Goal: Book appointment/travel/reservation

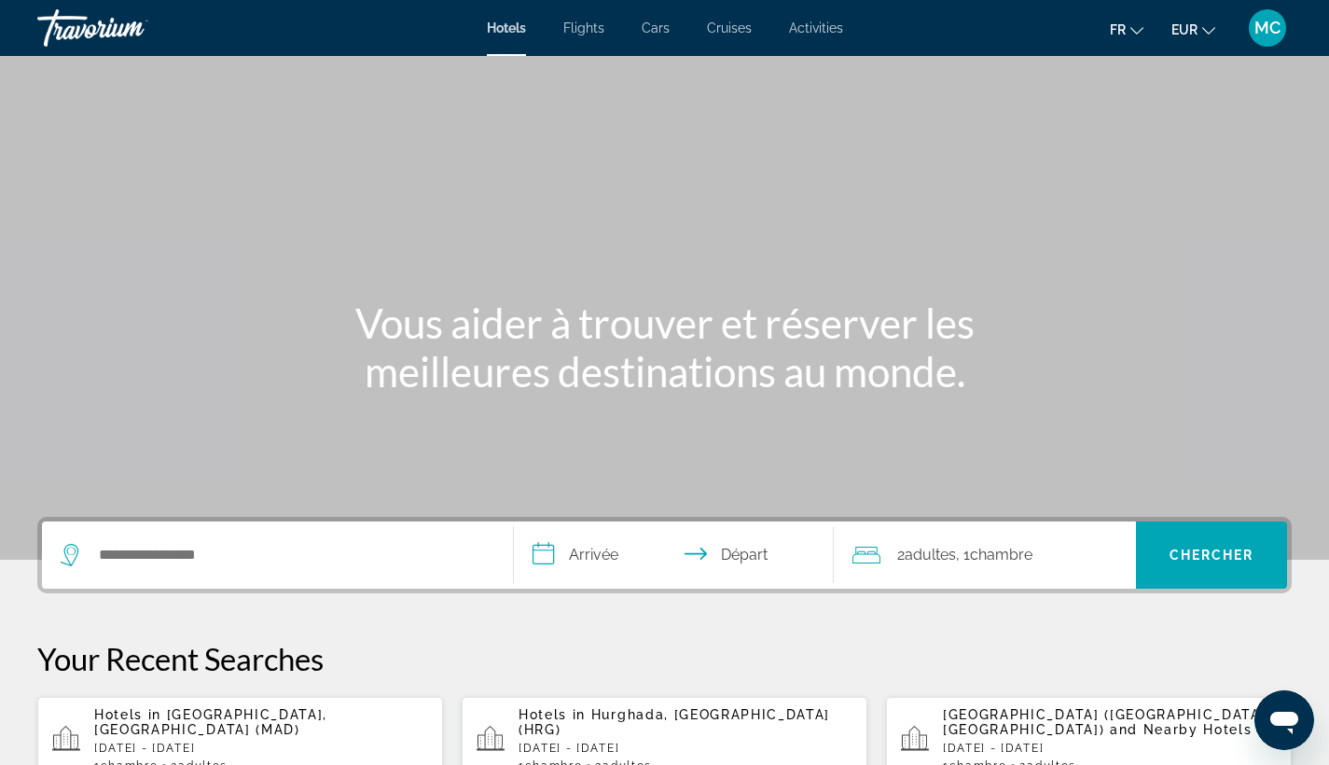
click at [835, 35] on span "Activities" at bounding box center [816, 28] width 54 height 15
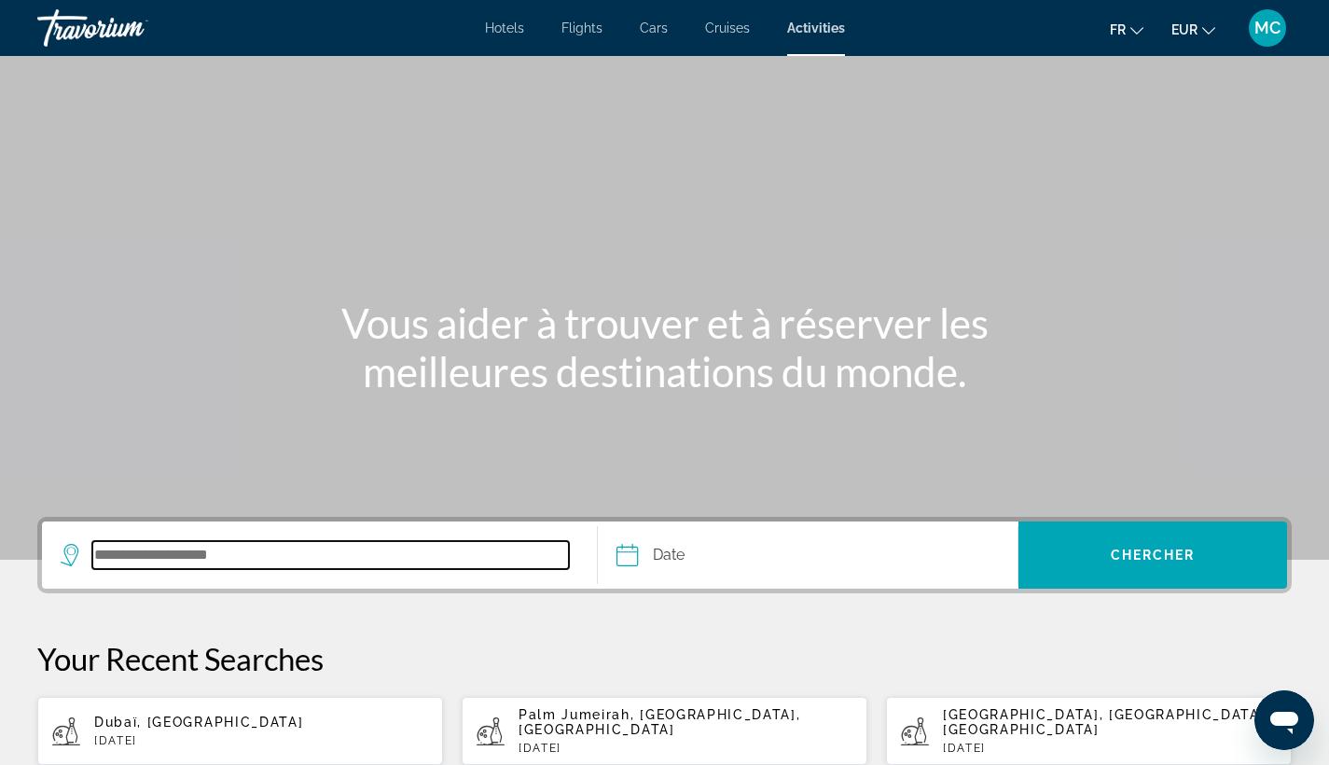
click at [441, 549] on input "Search destination" at bounding box center [330, 555] width 477 height 28
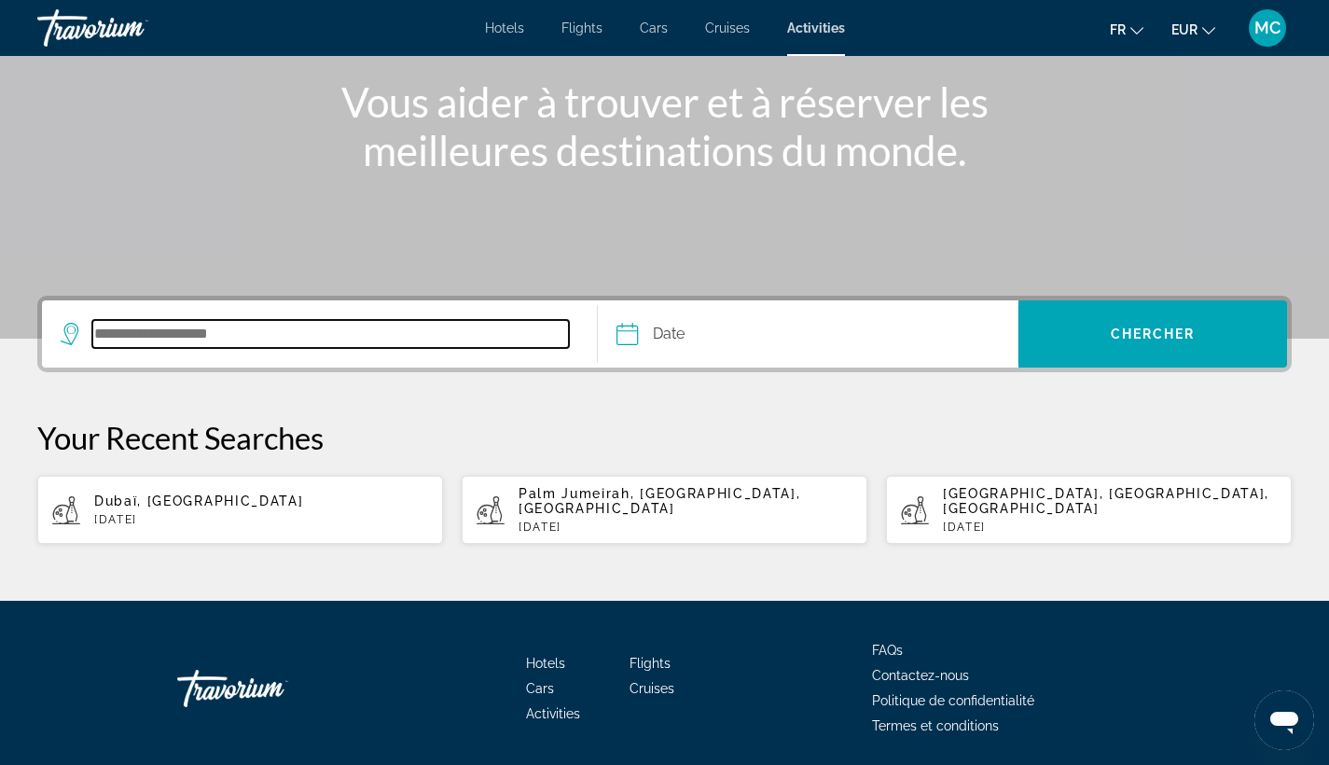
scroll to position [273, 0]
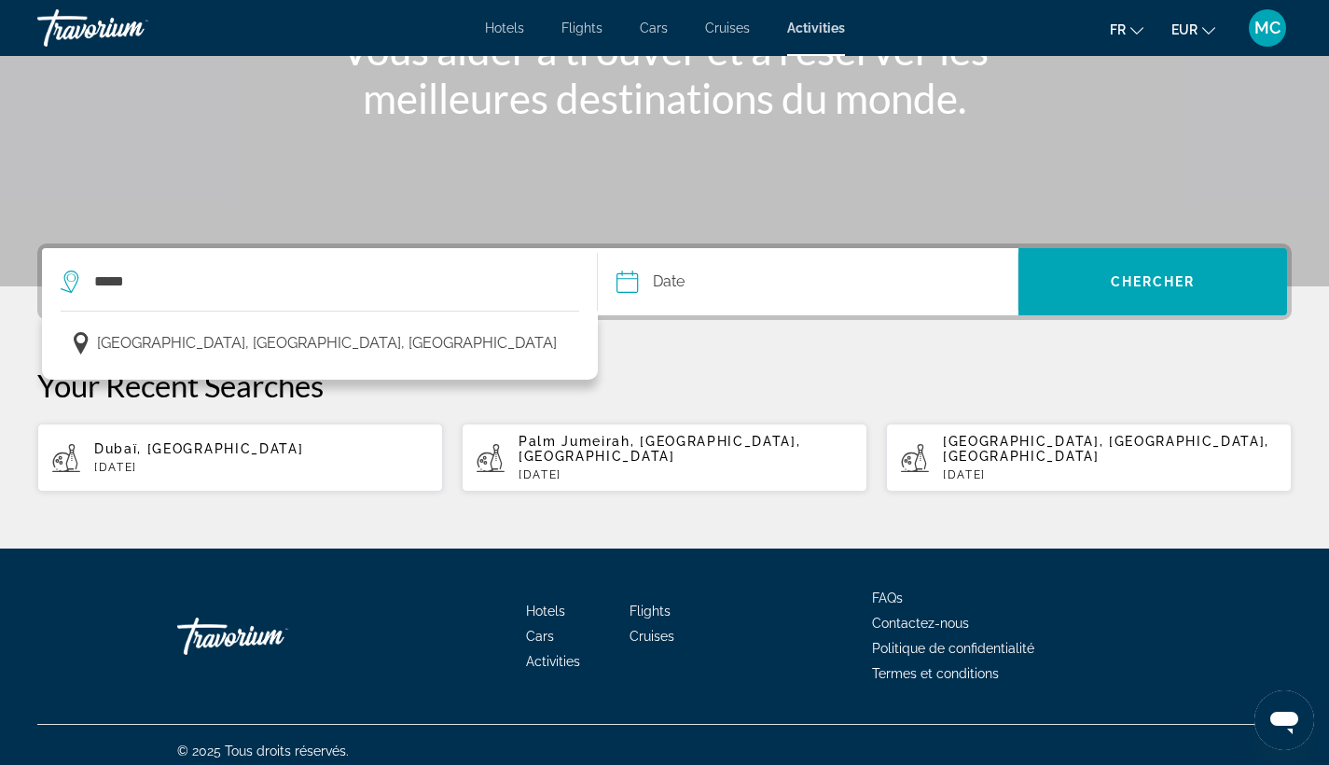
click at [677, 278] on input "Date" at bounding box center [716, 284] width 208 height 73
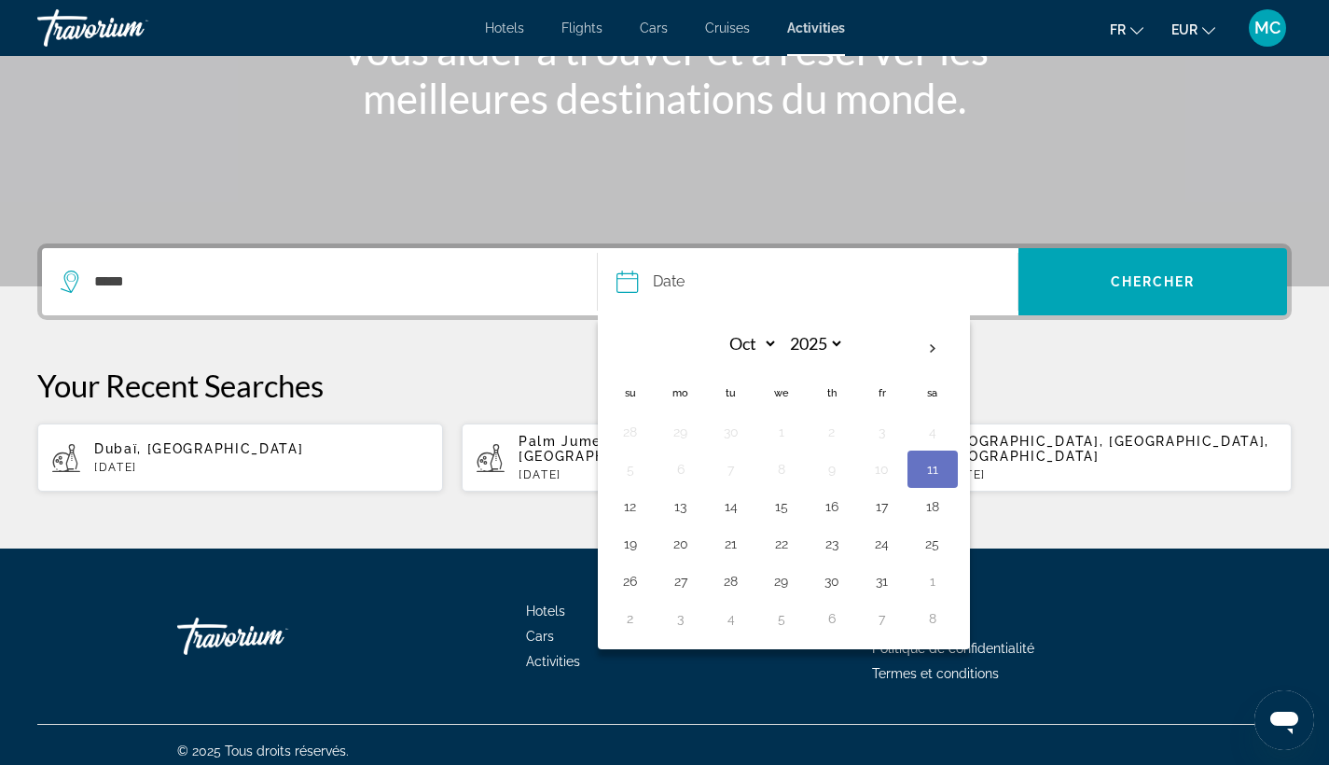
click at [453, 296] on div "*****" at bounding box center [320, 281] width 518 height 67
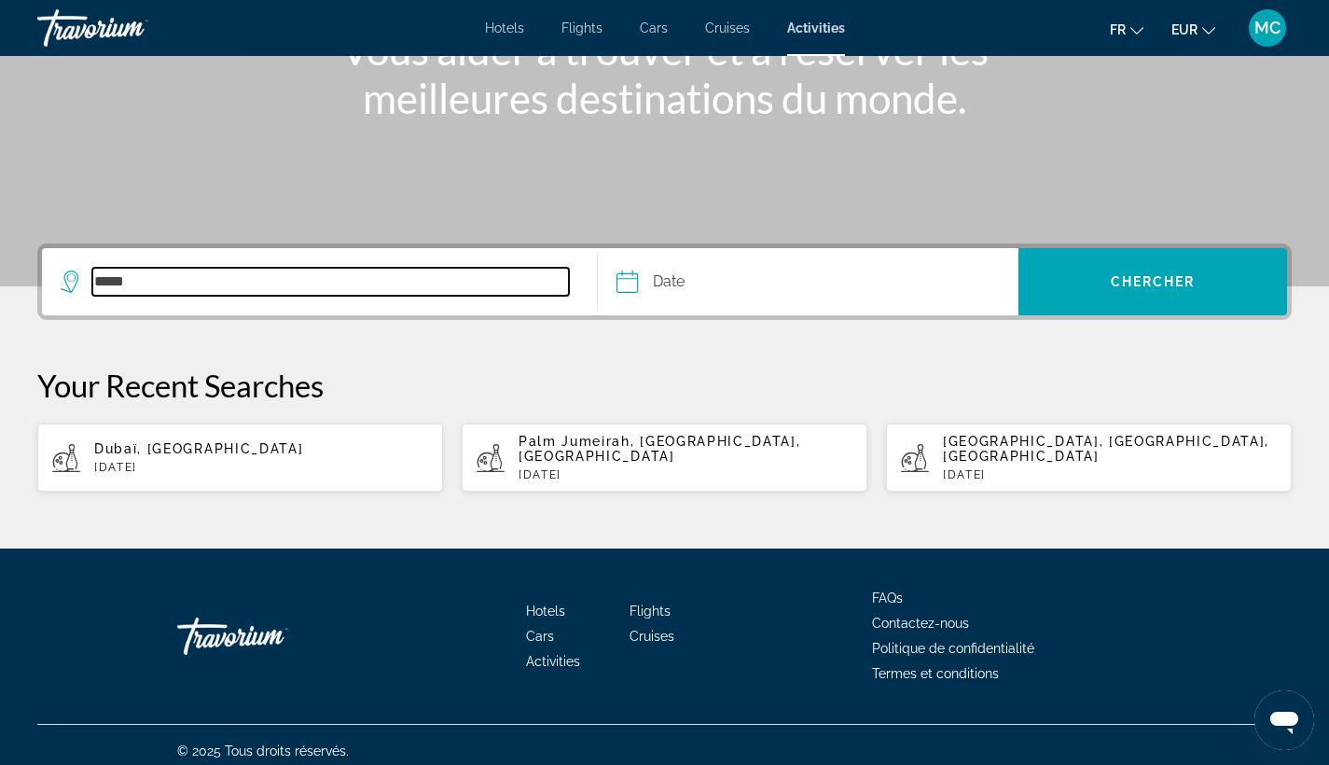
click at [433, 291] on input "*****" at bounding box center [330, 282] width 477 height 28
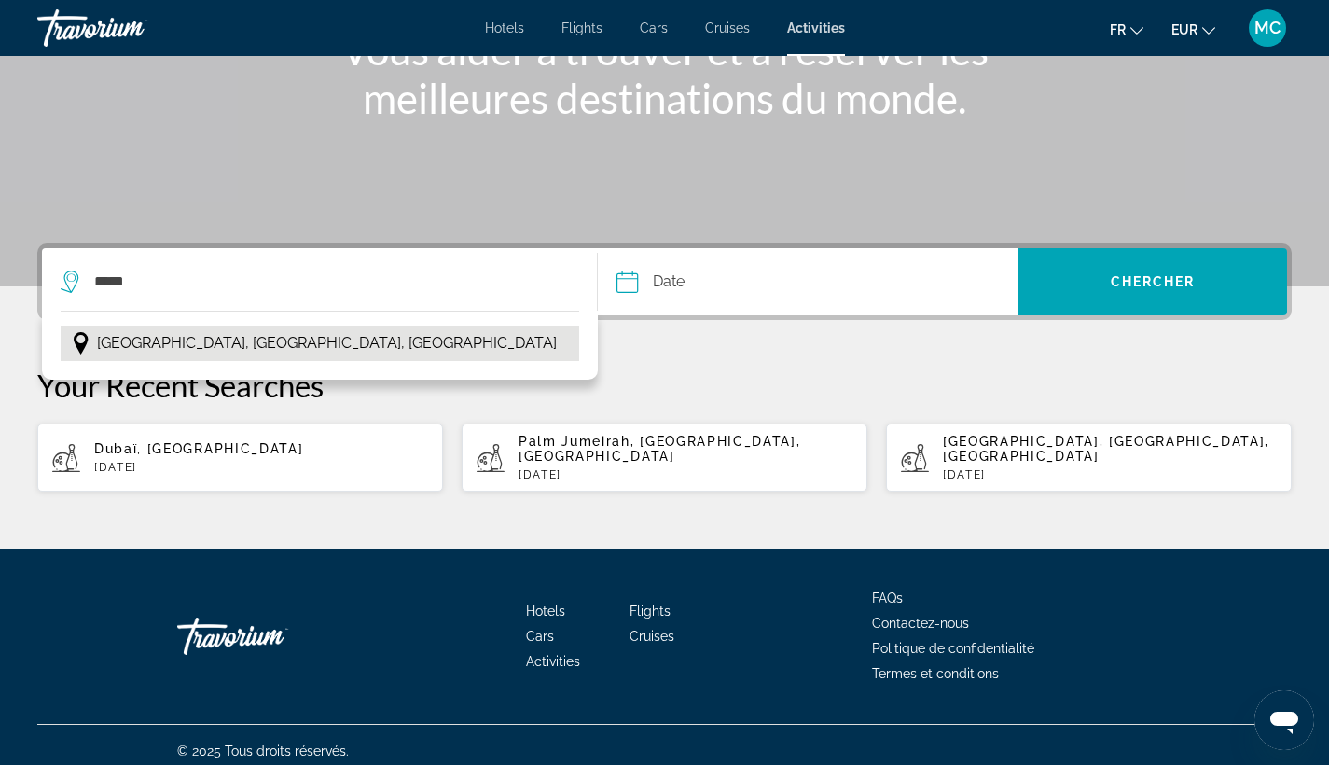
click at [428, 329] on button "[GEOGRAPHIC_DATA], [GEOGRAPHIC_DATA], [GEOGRAPHIC_DATA]" at bounding box center [320, 343] width 519 height 35
type input "**********"
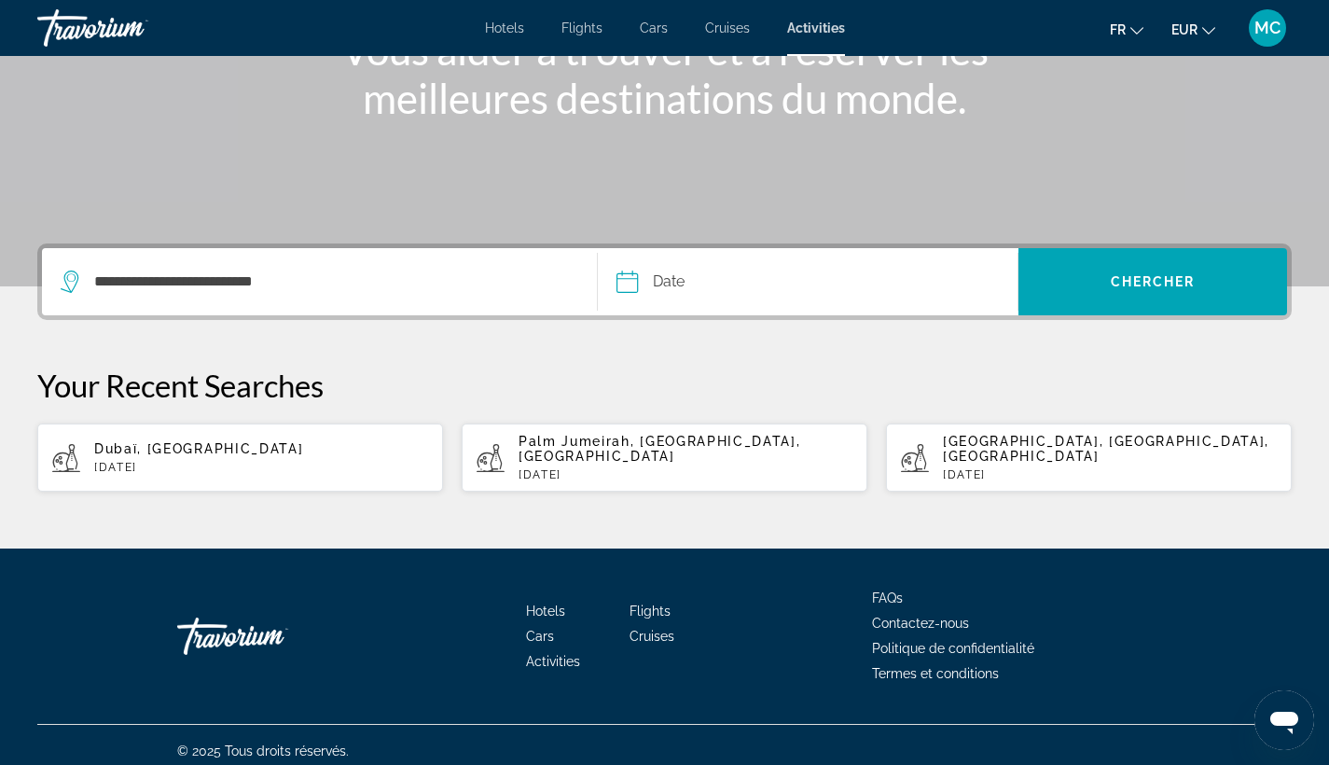
click at [716, 290] on input "Date" at bounding box center [716, 284] width 208 height 73
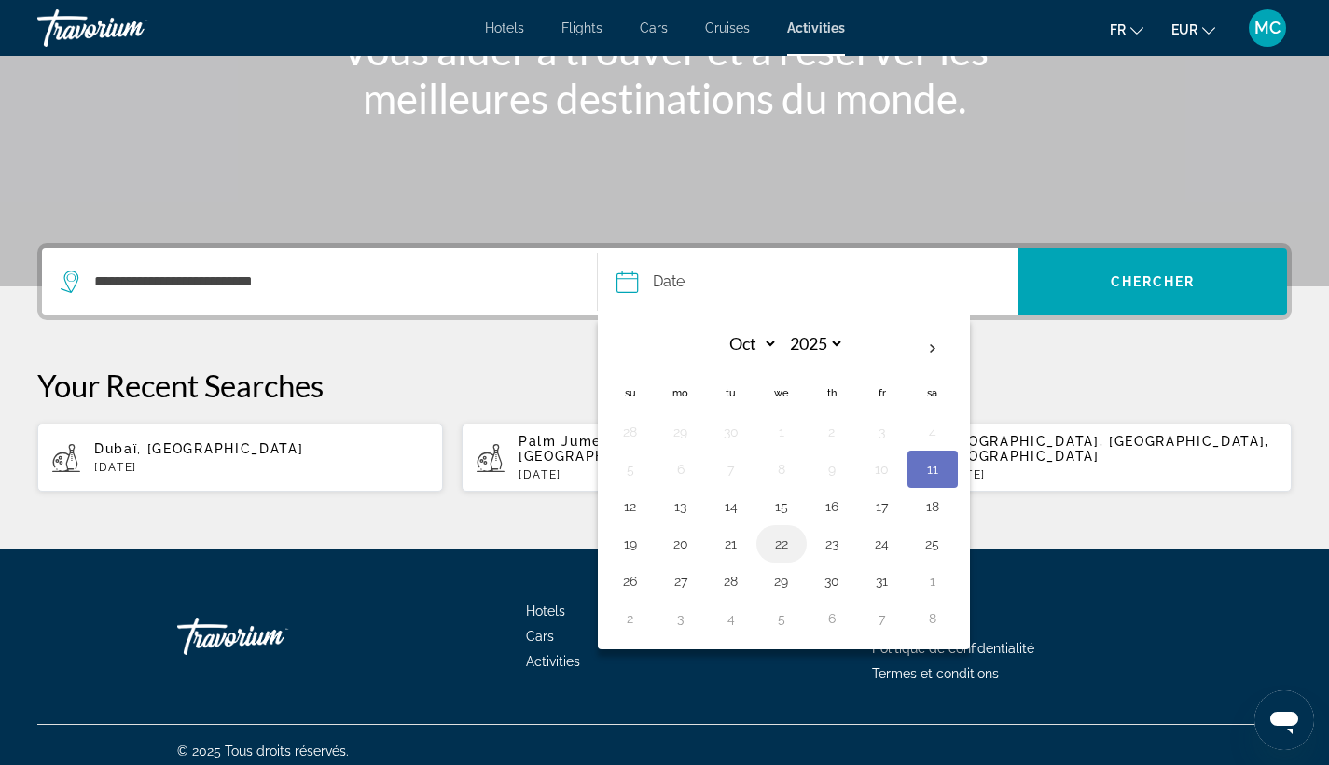
click at [798, 548] on td "22" at bounding box center [782, 543] width 50 height 37
click at [788, 544] on button "22" at bounding box center [782, 544] width 30 height 26
type input "**********"
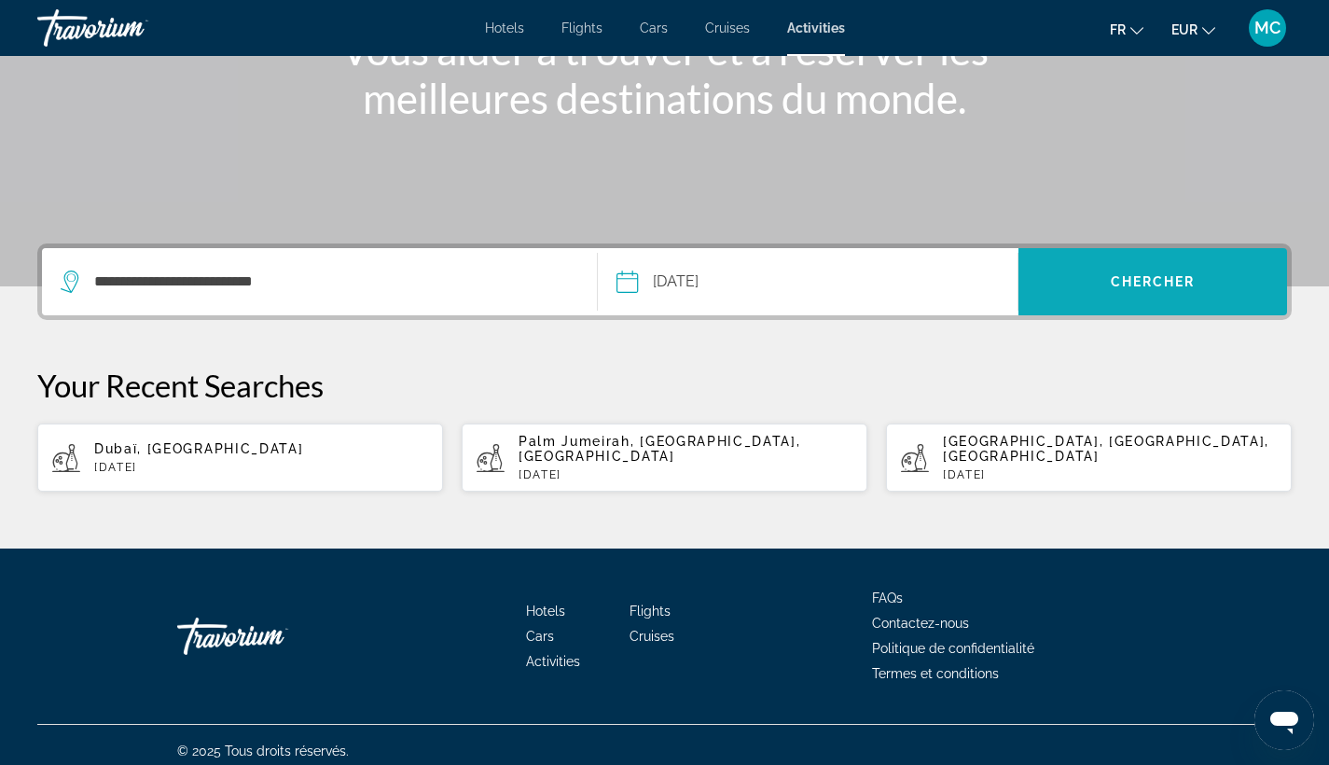
click at [1118, 298] on span "Search" at bounding box center [1153, 281] width 269 height 45
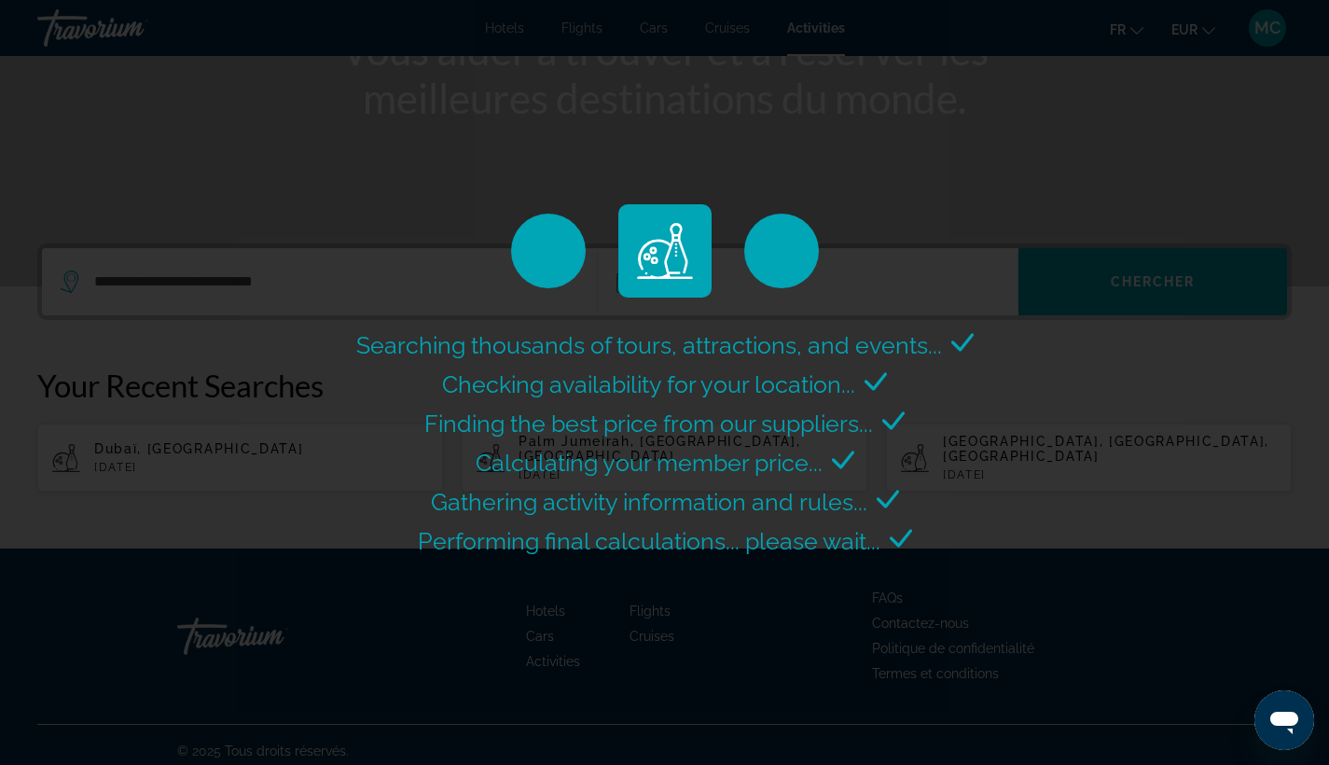
scroll to position [0, 0]
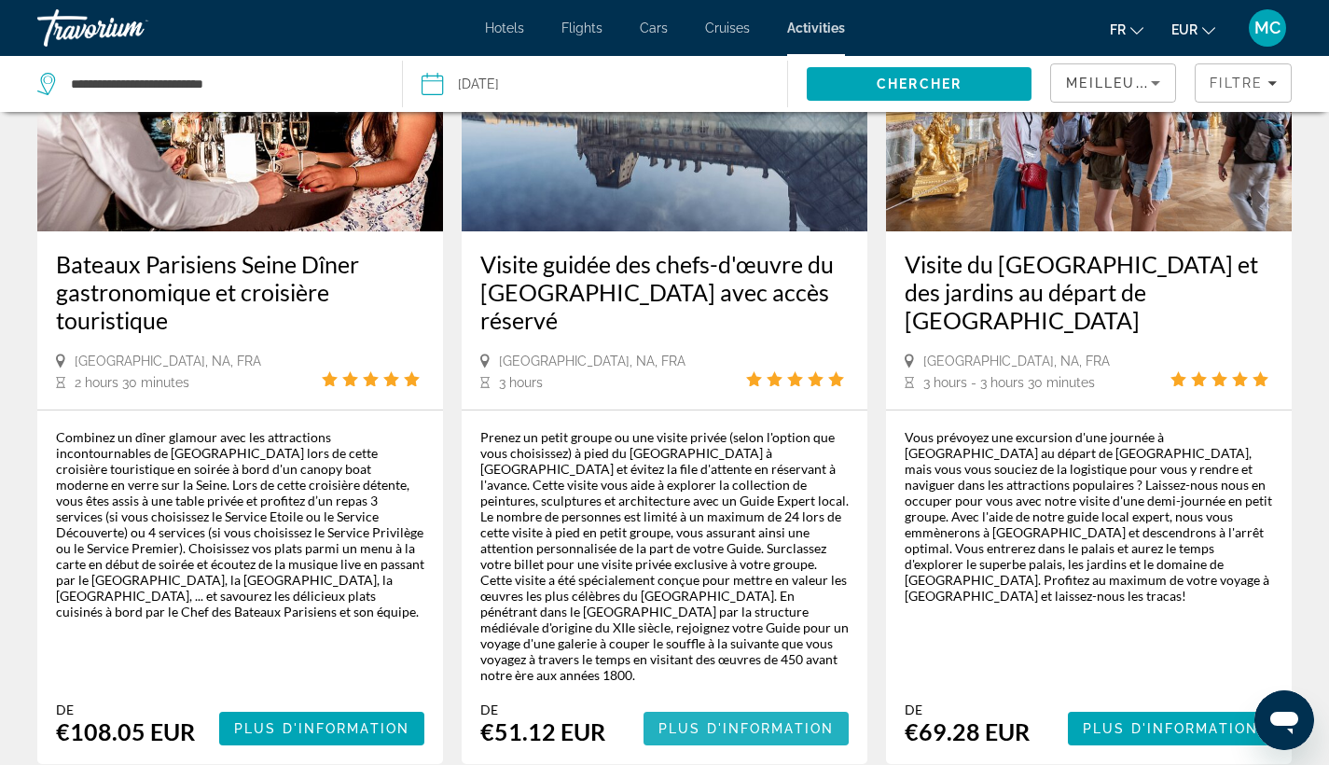
click at [719, 706] on span "Main content" at bounding box center [746, 728] width 205 height 45
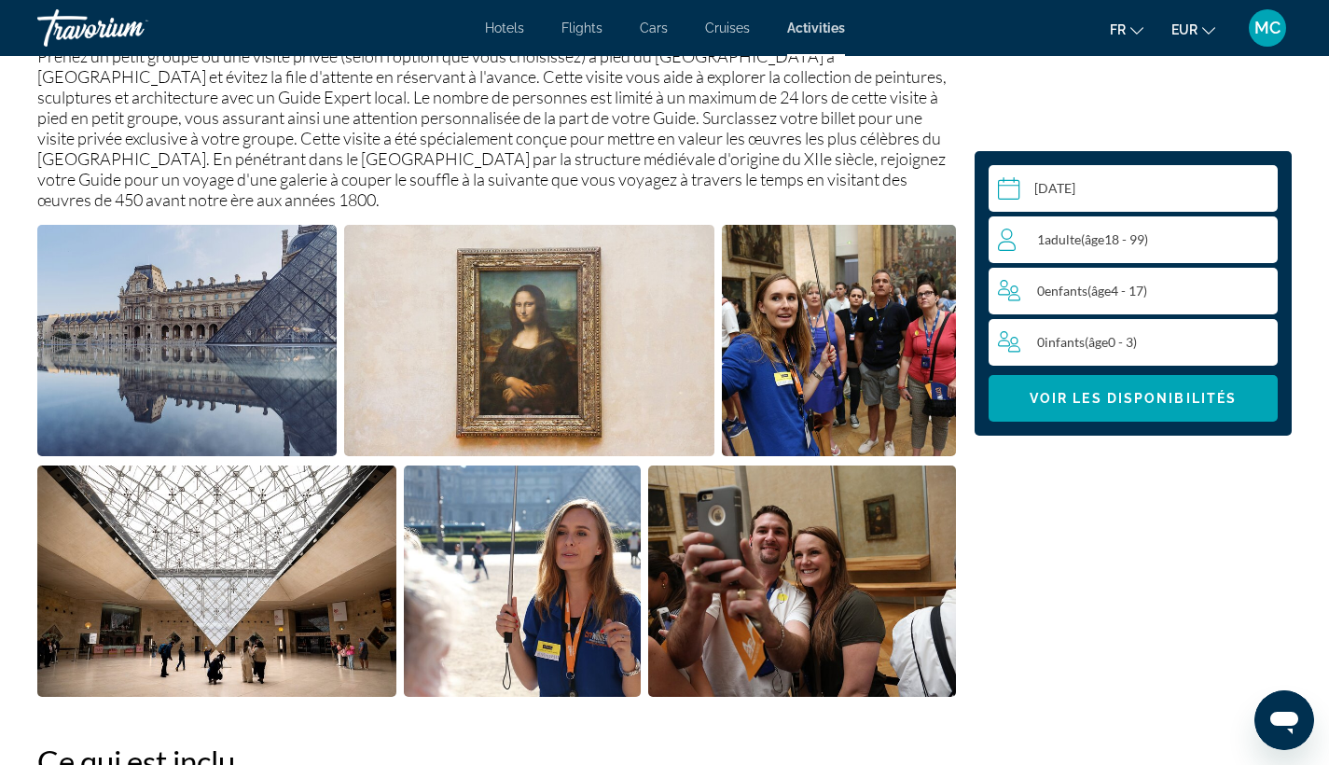
click at [1074, 241] on span "Adulte" at bounding box center [1063, 239] width 36 height 16
click at [1258, 237] on icon "Increment adults" at bounding box center [1259, 239] width 17 height 22
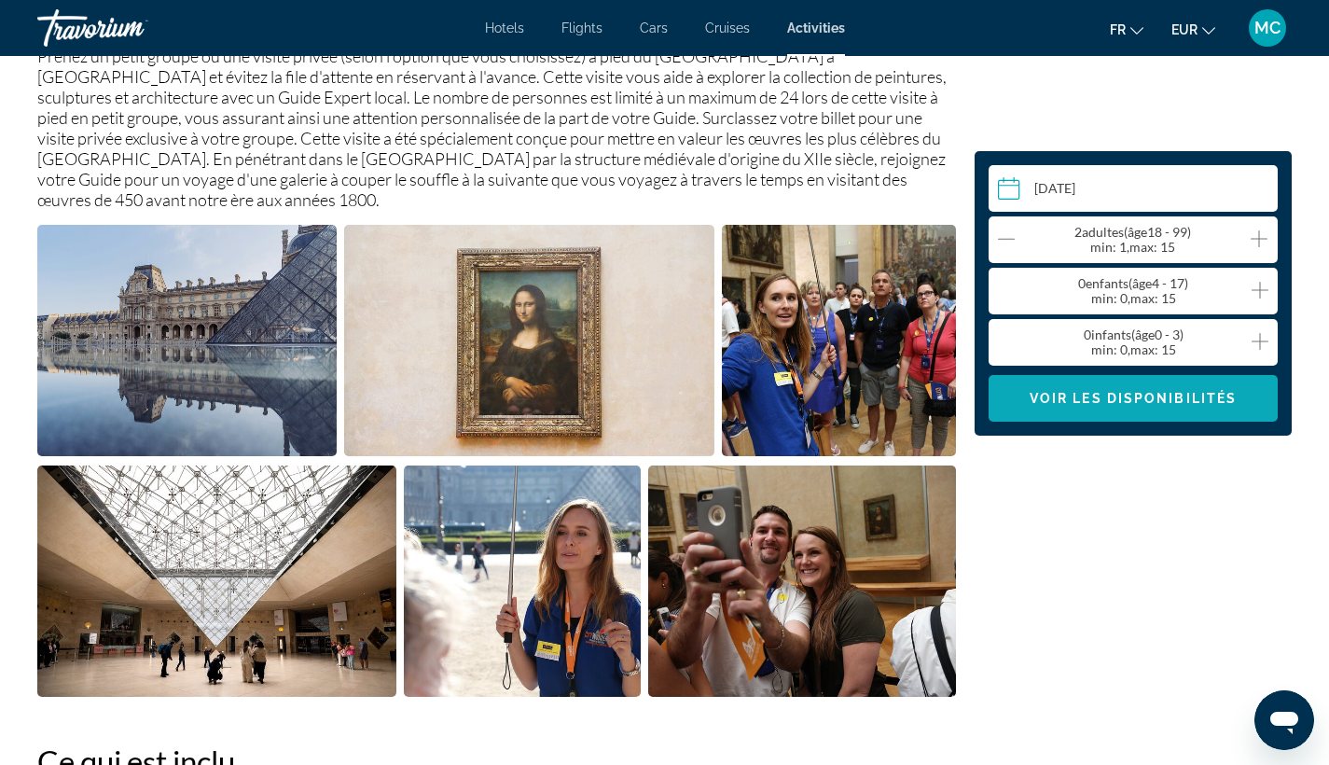
click at [1180, 397] on span "Voir les disponibilités" at bounding box center [1133, 398] width 207 height 15
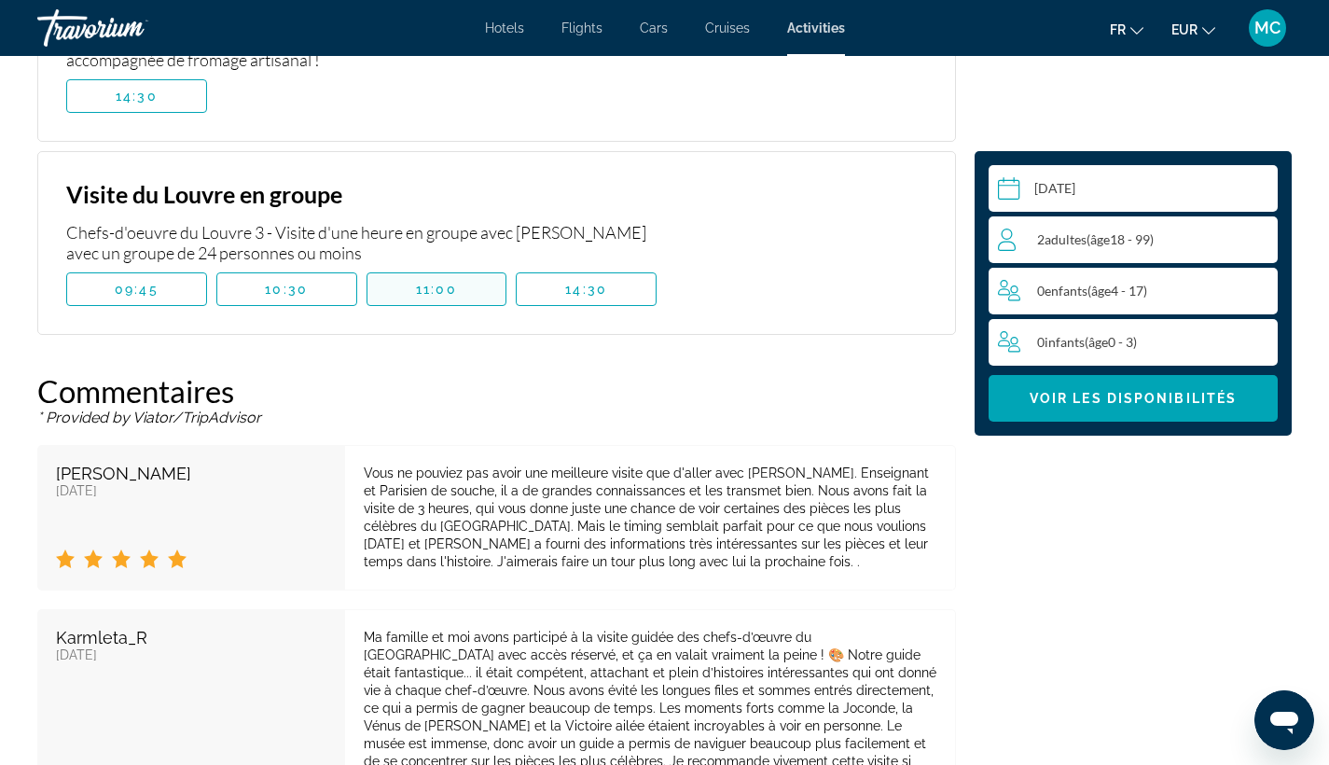
click at [436, 291] on span "11:00" at bounding box center [436, 289] width 41 height 15
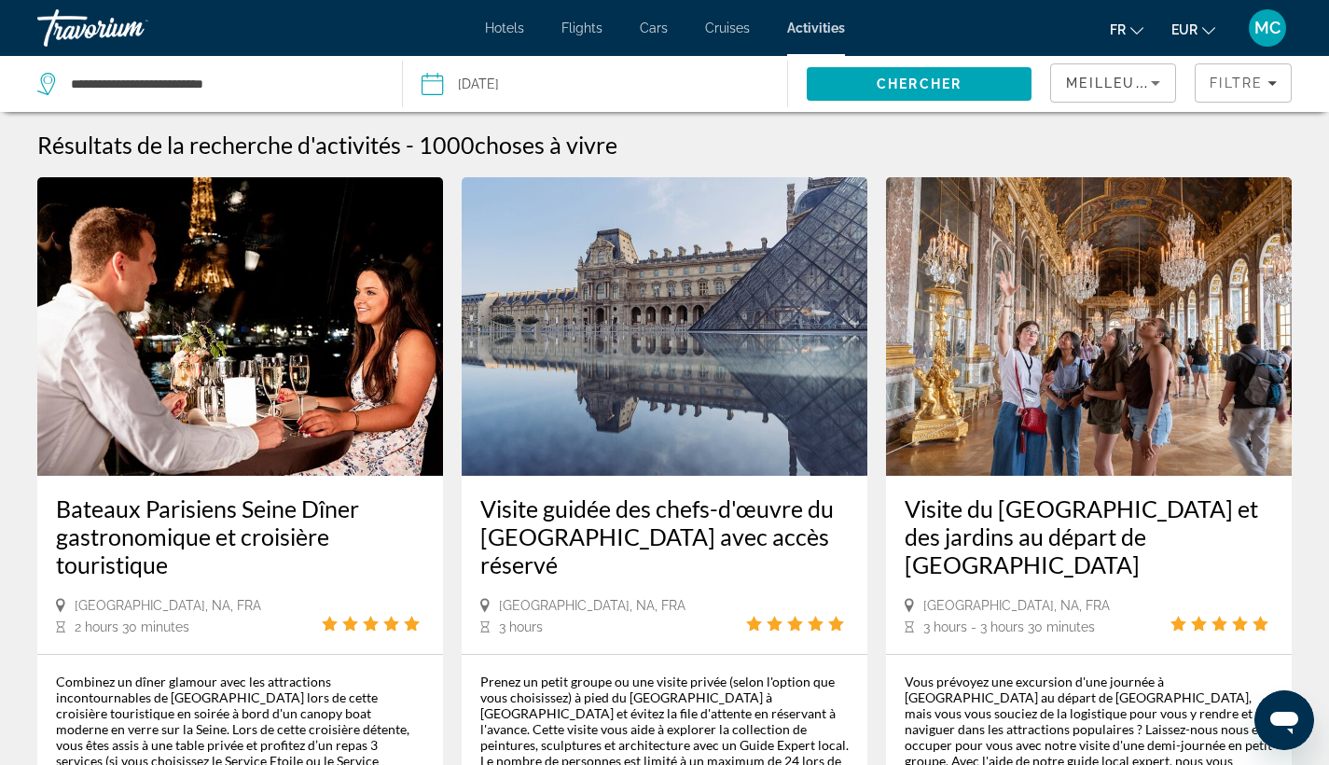
click at [213, 508] on h3 "Bateaux Parisiens Seine Dîner gastronomique et croisière touristique" at bounding box center [240, 536] width 368 height 84
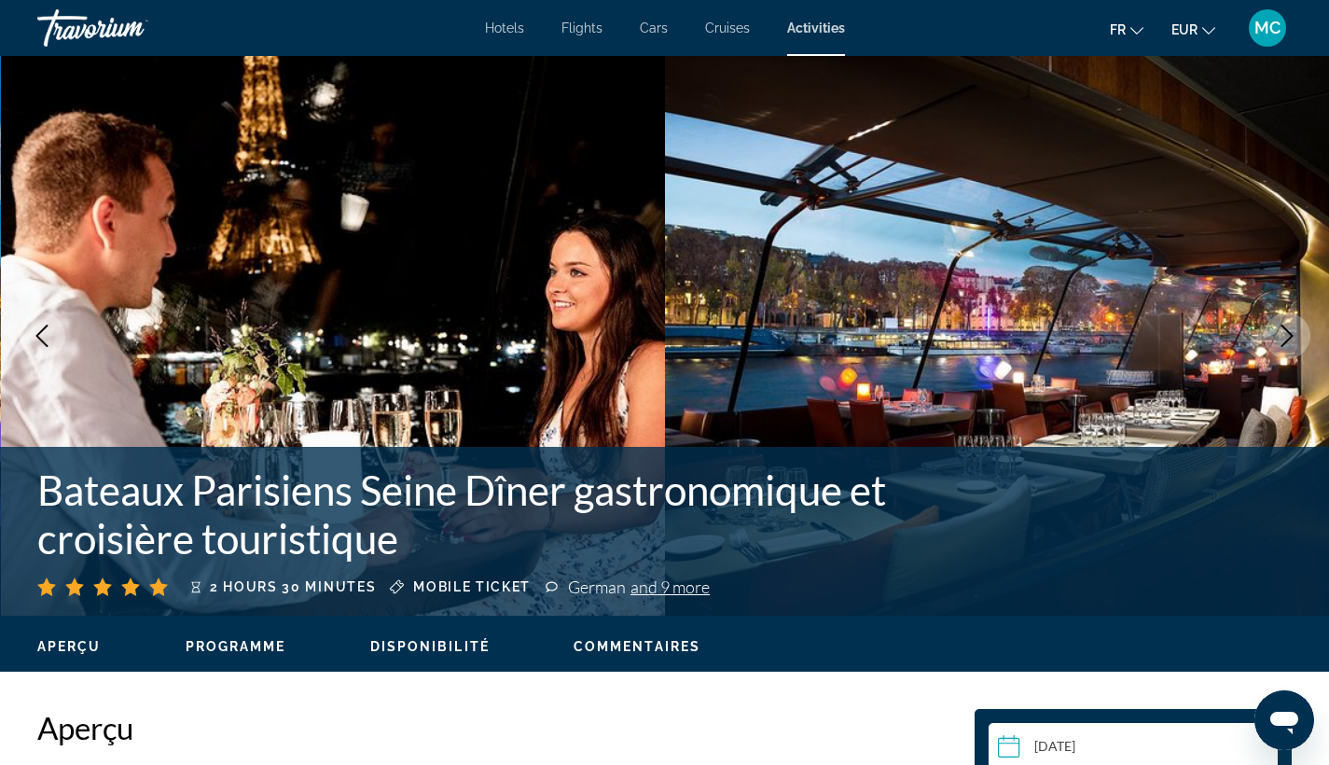
click at [1284, 330] on icon "Next image" at bounding box center [1287, 336] width 22 height 22
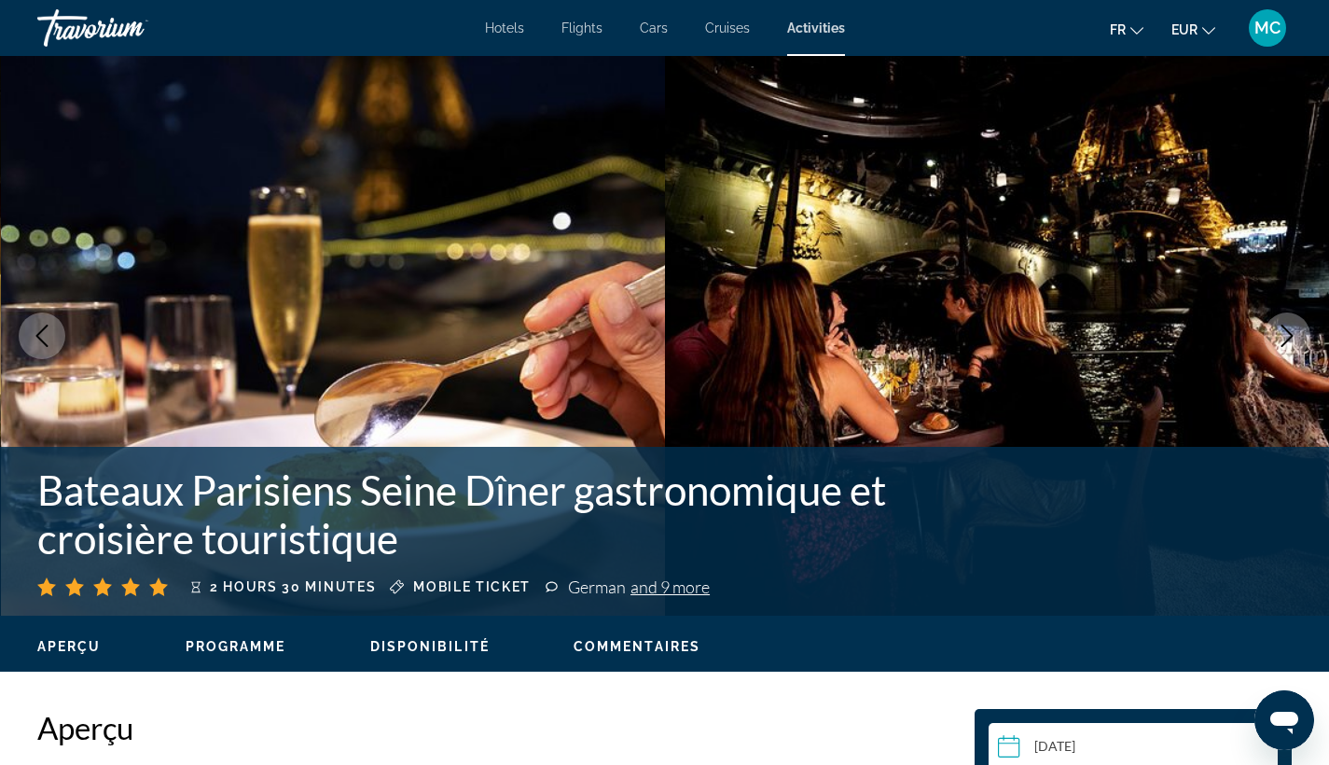
click at [1284, 330] on icon "Next image" at bounding box center [1287, 336] width 22 height 22
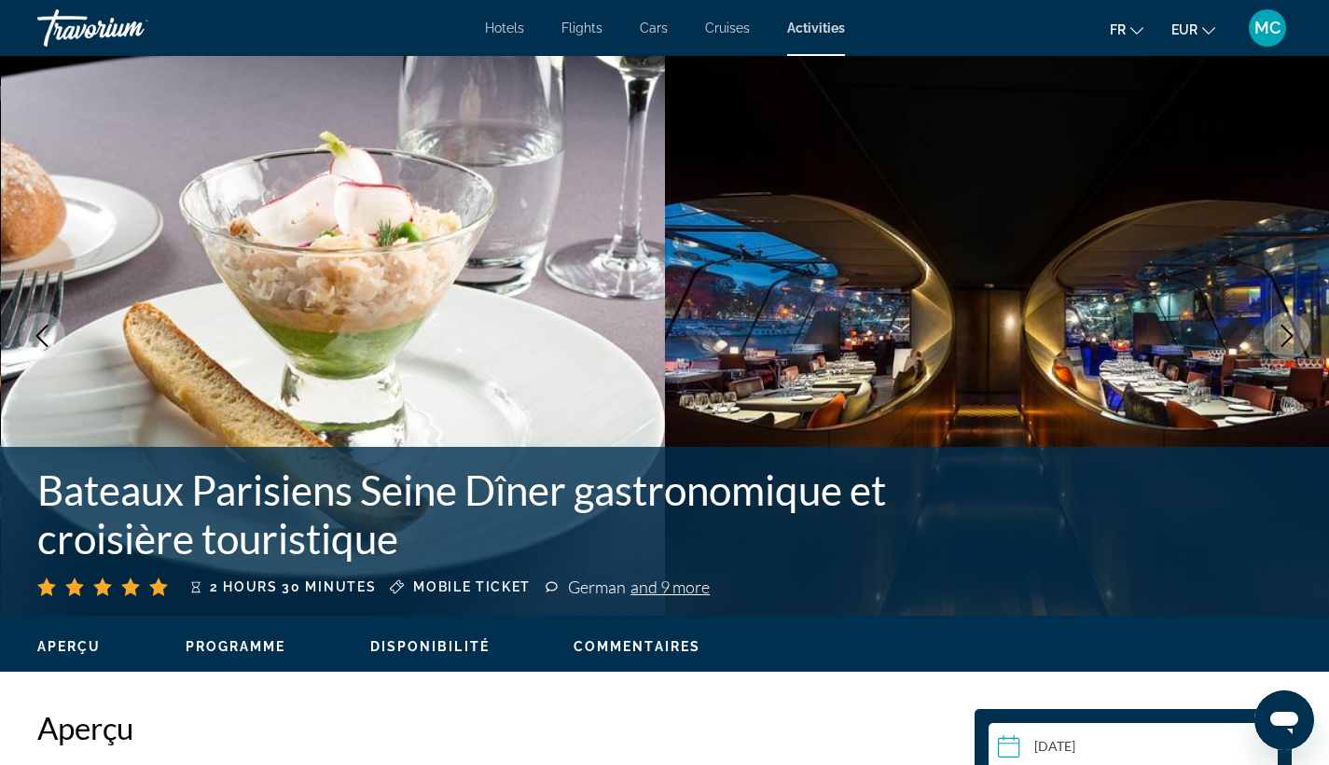
click at [1284, 330] on icon "Next image" at bounding box center [1287, 336] width 22 height 22
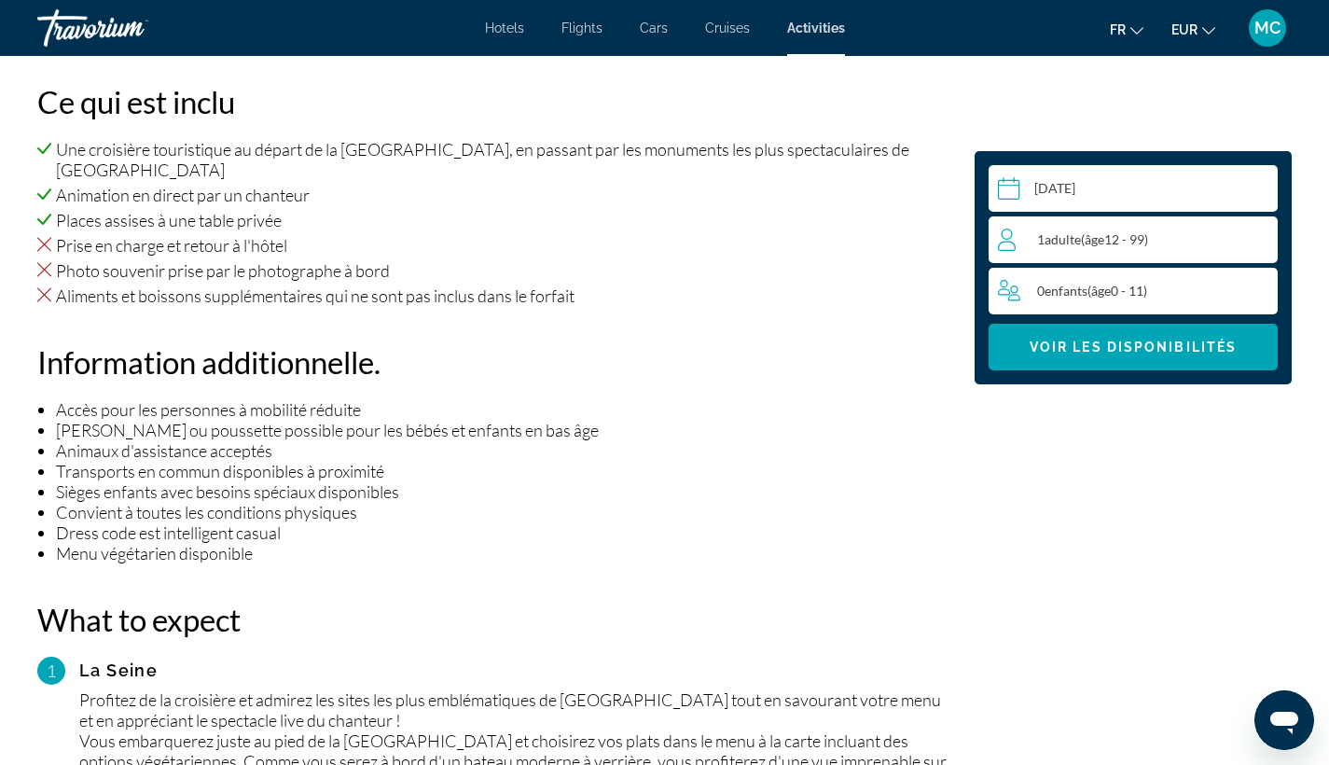
scroll to position [1168, 0]
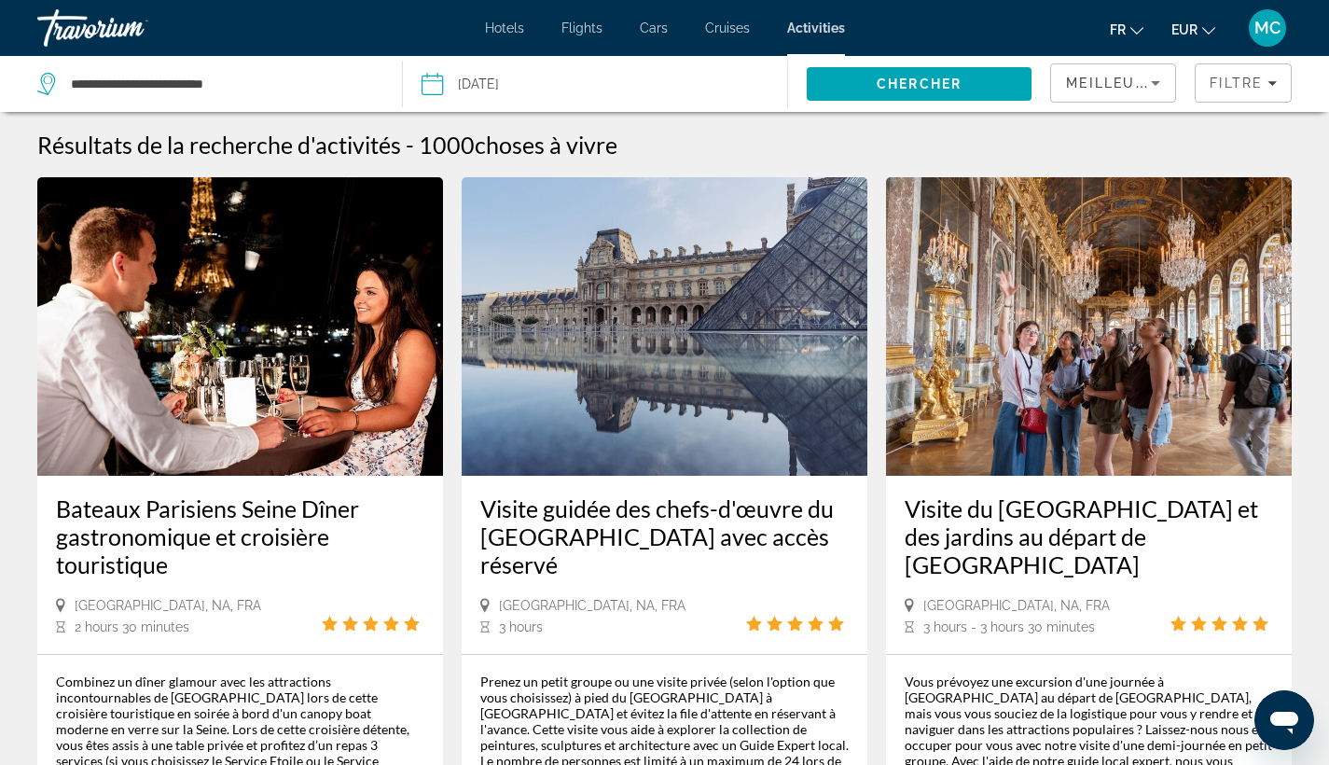
click at [495, 20] on div "Hotels Flights Cars Cruises Activities Hotels Flights Cars Cruises Activities f…" at bounding box center [664, 28] width 1329 height 49
click at [496, 21] on span "Hotels" at bounding box center [504, 28] width 39 height 15
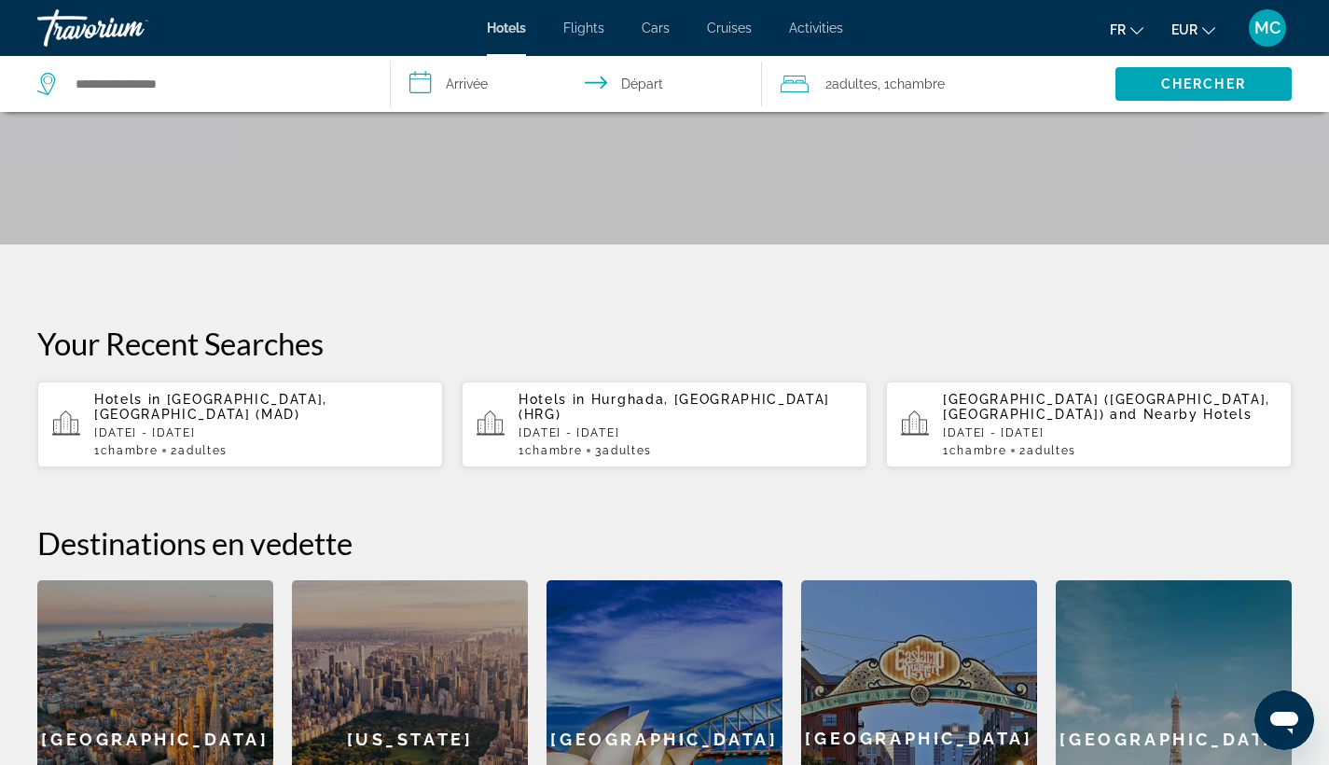
scroll to position [726, 0]
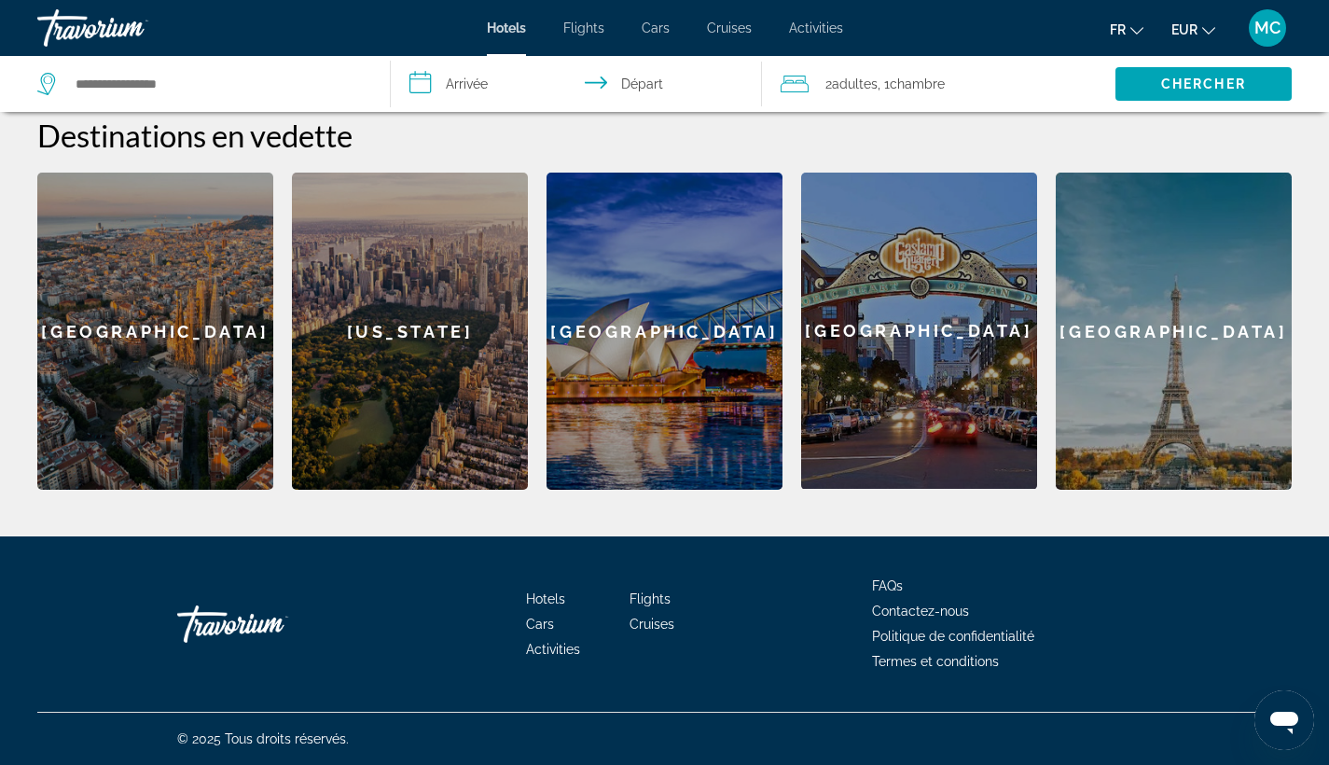
click at [1116, 327] on div "[GEOGRAPHIC_DATA]" at bounding box center [1174, 331] width 236 height 317
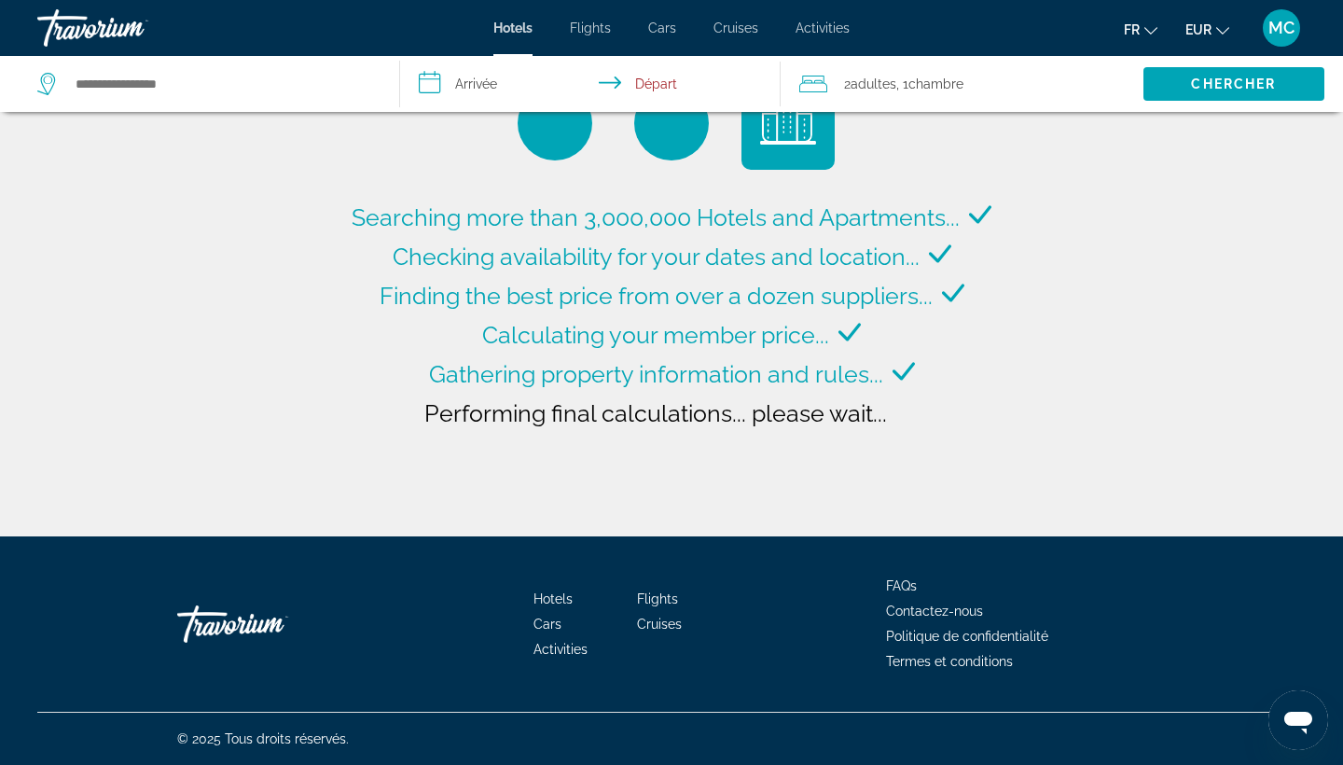
type input "**********"
